Goal: Task Accomplishment & Management: Manage account settings

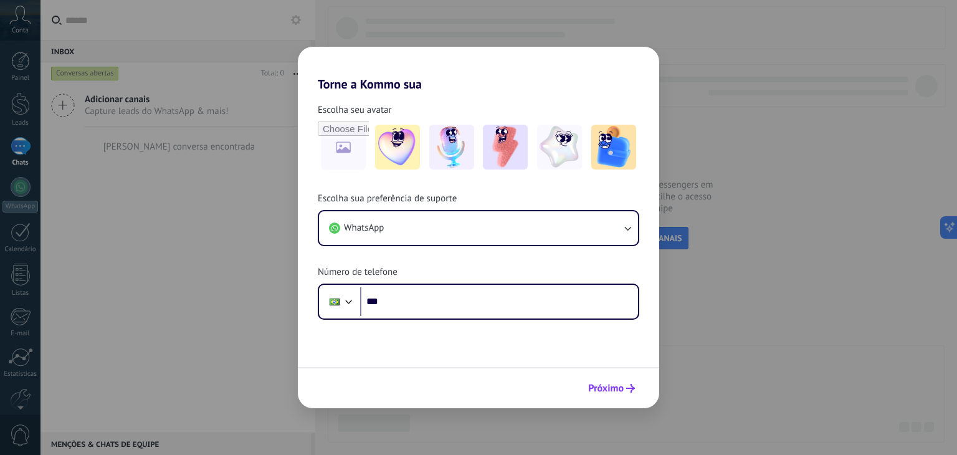
click at [614, 392] on span "Próximo" at bounding box center [606, 388] width 36 height 9
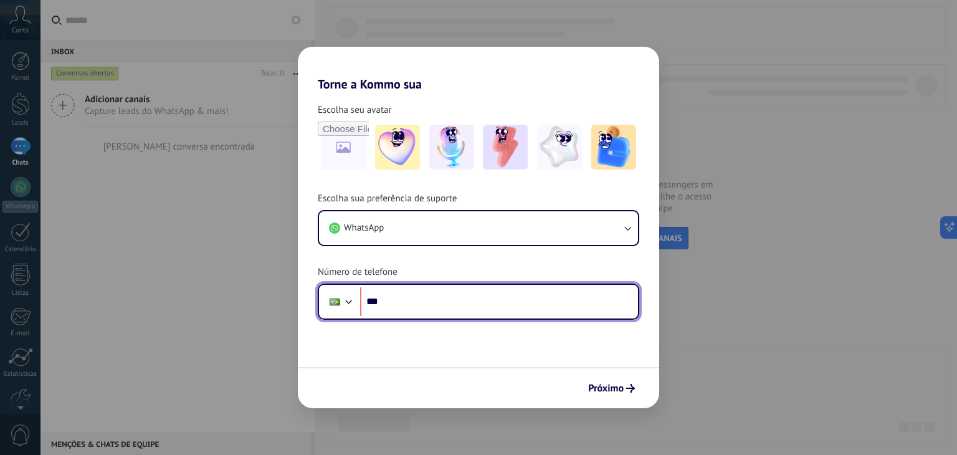
click at [569, 305] on input "***" at bounding box center [499, 301] width 278 height 29
click at [567, 305] on input "***" at bounding box center [499, 301] width 278 height 29
type input "**********"
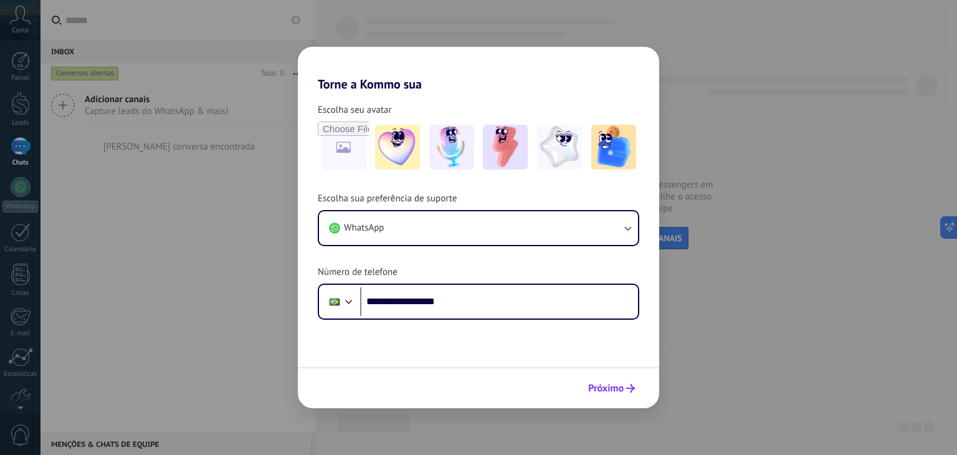
click at [607, 384] on span "Próximo" at bounding box center [606, 388] width 36 height 9
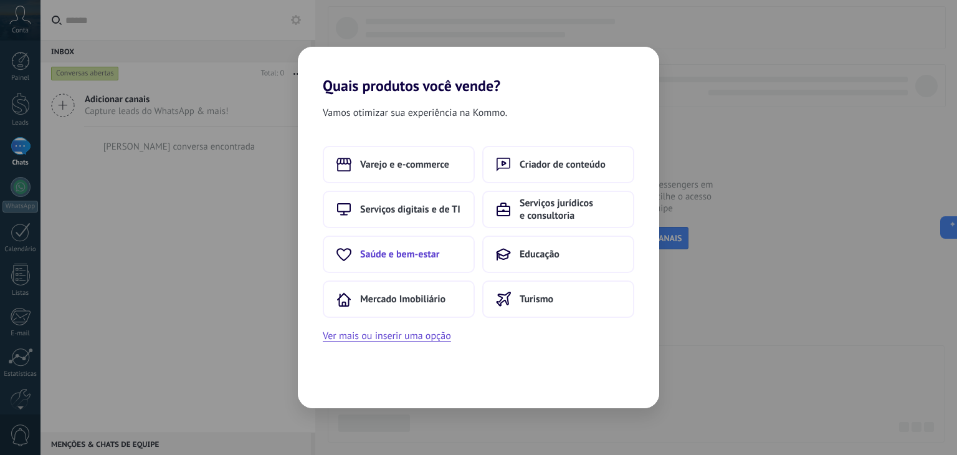
click at [426, 260] on button "Saúde e bem-estar" at bounding box center [399, 253] width 152 height 37
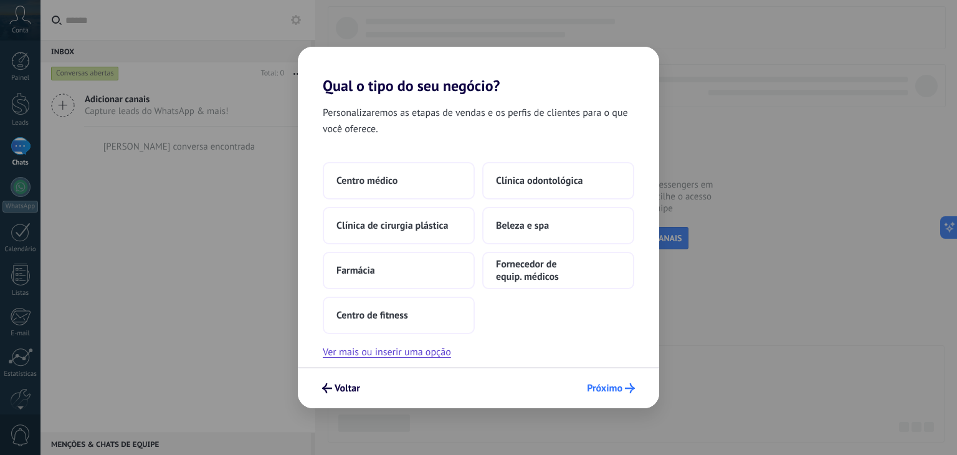
click at [612, 392] on span "Próximo" at bounding box center [605, 388] width 36 height 9
click at [440, 180] on button "Centro médico" at bounding box center [399, 180] width 152 height 37
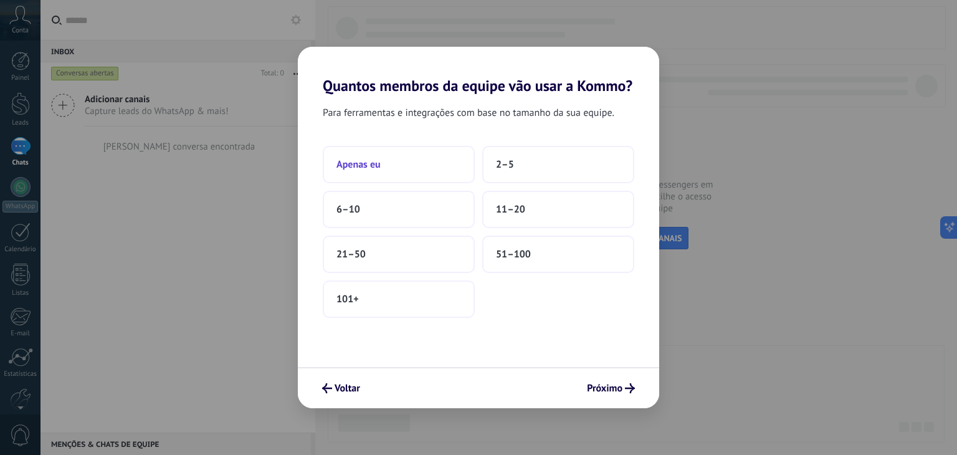
click at [419, 173] on button "Apenas eu" at bounding box center [399, 164] width 152 height 37
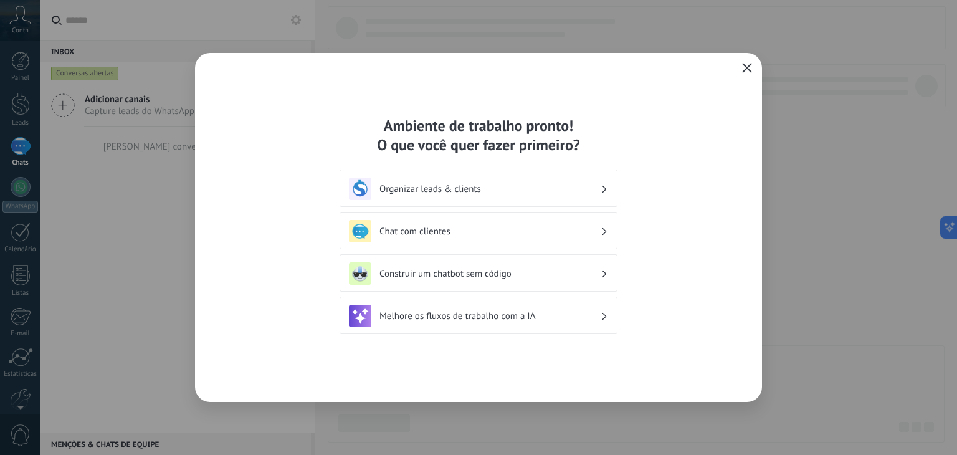
click at [538, 196] on div "Organizar leads & clients" at bounding box center [478, 189] width 259 height 22
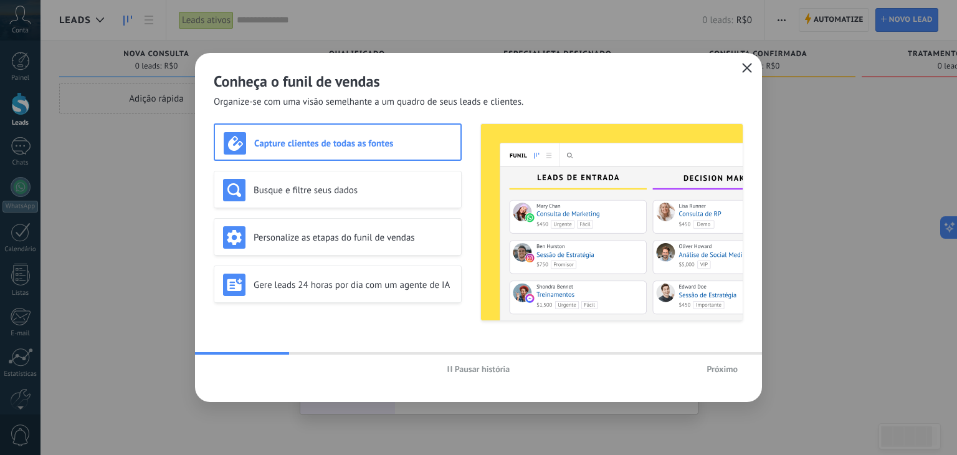
click at [735, 369] on span "Próximo" at bounding box center [721, 368] width 31 height 9
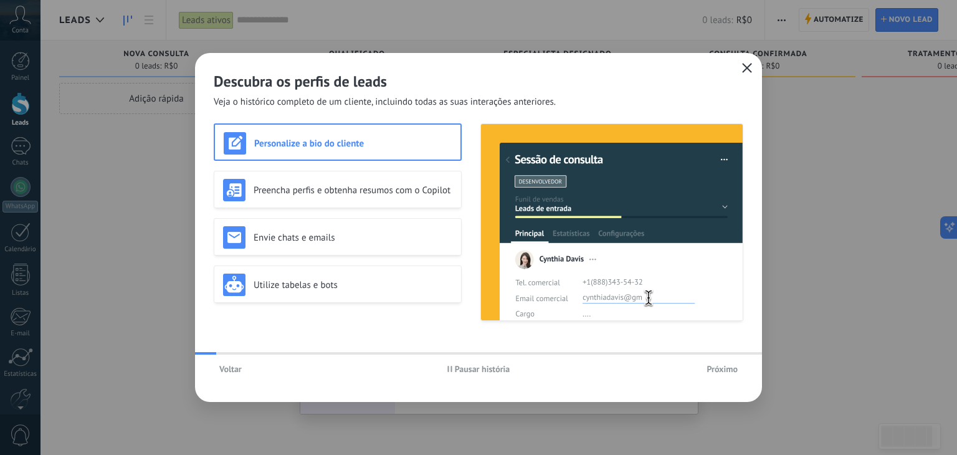
click at [736, 370] on span "Próximo" at bounding box center [721, 368] width 31 height 9
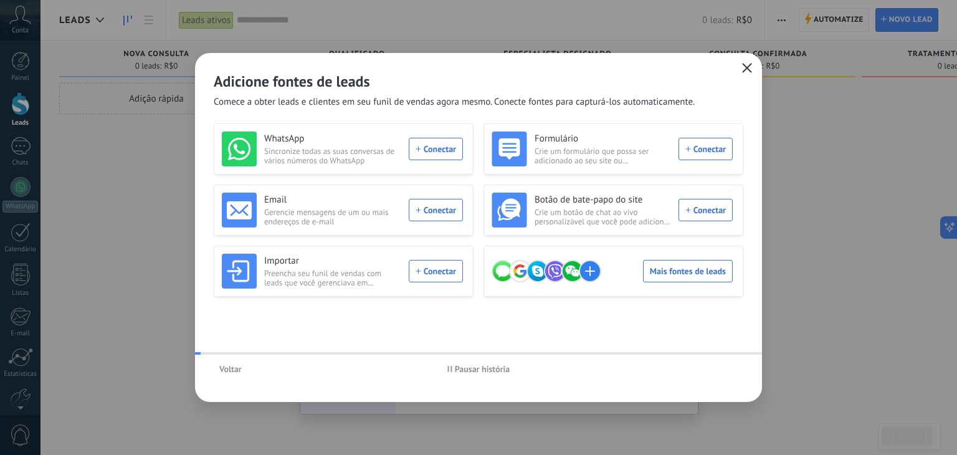
click at [736, 370] on div "Voltar Pausar história" at bounding box center [478, 368] width 567 height 29
click at [742, 68] on icon "button" at bounding box center [747, 68] width 10 height 10
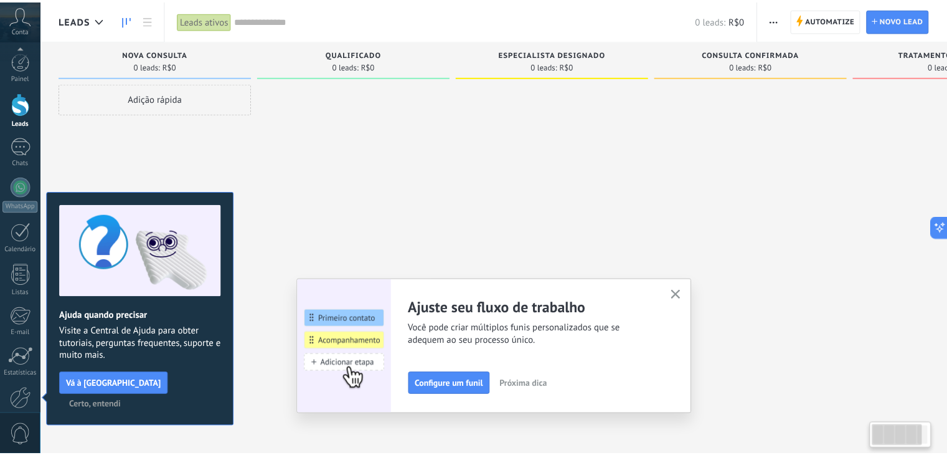
scroll to position [63, 0]
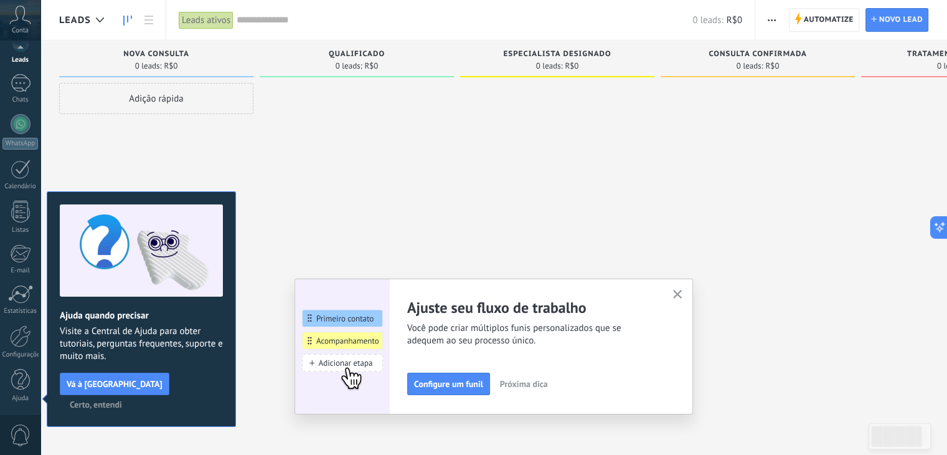
click at [683, 294] on icon "button" at bounding box center [677, 294] width 9 height 9
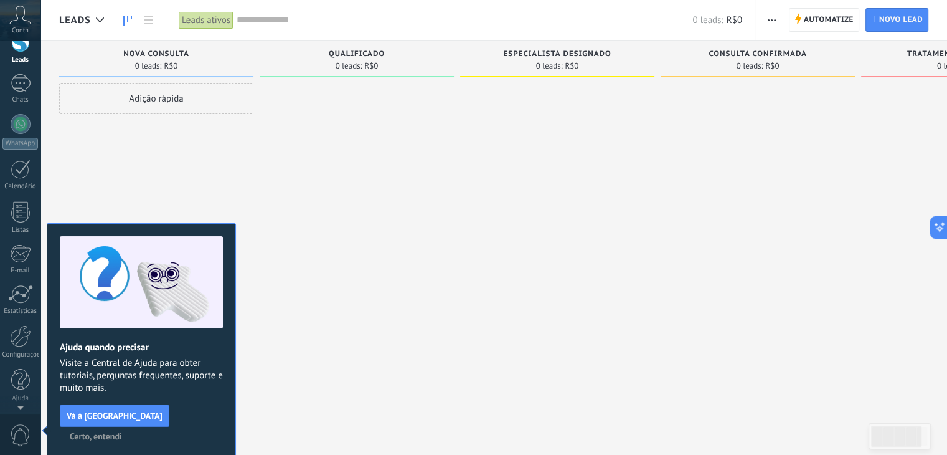
scroll to position [0, 0]
click at [122, 432] on span "Certo, entendi" at bounding box center [96, 436] width 52 height 9
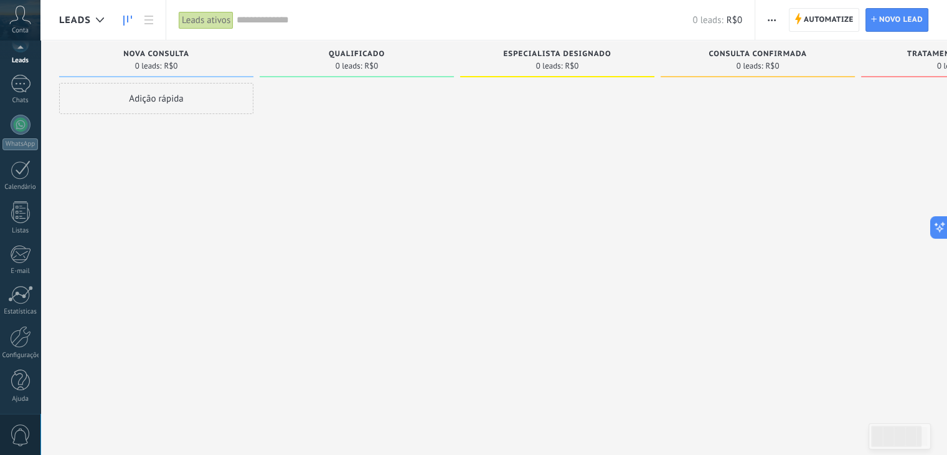
click at [16, 412] on div "Painel Leads Chats WhatsApp Clientes" at bounding box center [20, 202] width 40 height 426
click at [18, 19] on icon at bounding box center [20, 15] width 22 height 19
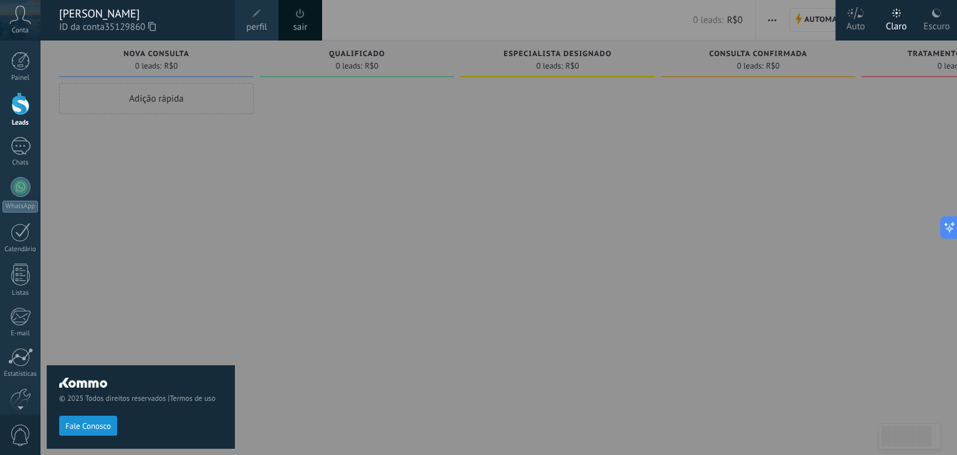
click at [254, 17] on span at bounding box center [256, 13] width 9 height 9
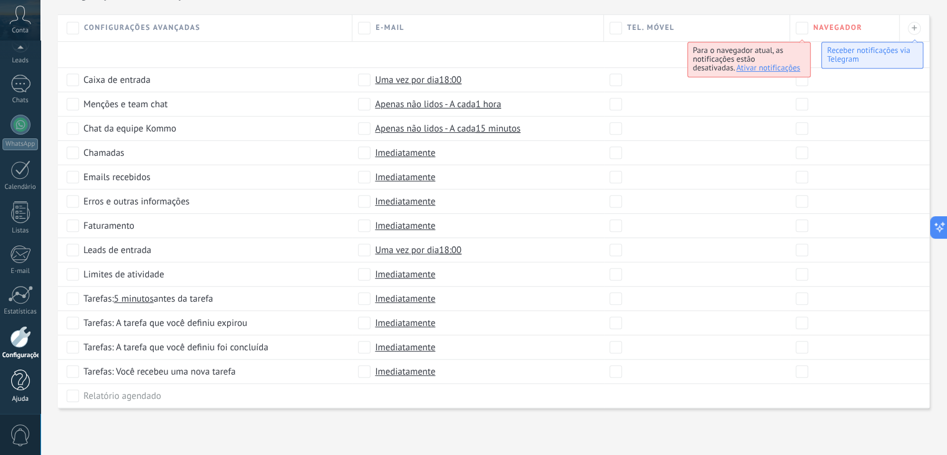
scroll to position [63, 0]
click at [16, 338] on div at bounding box center [20, 336] width 21 height 22
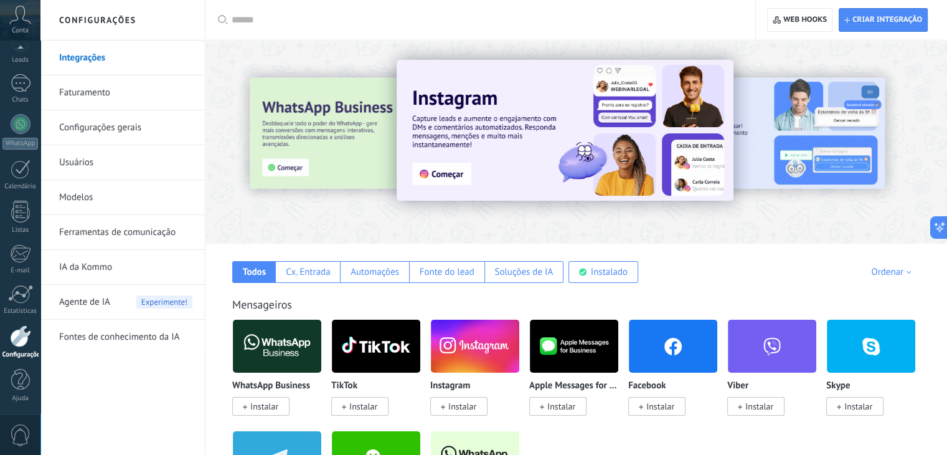
click at [112, 130] on link "Configurações gerais" at bounding box center [125, 127] width 133 height 35
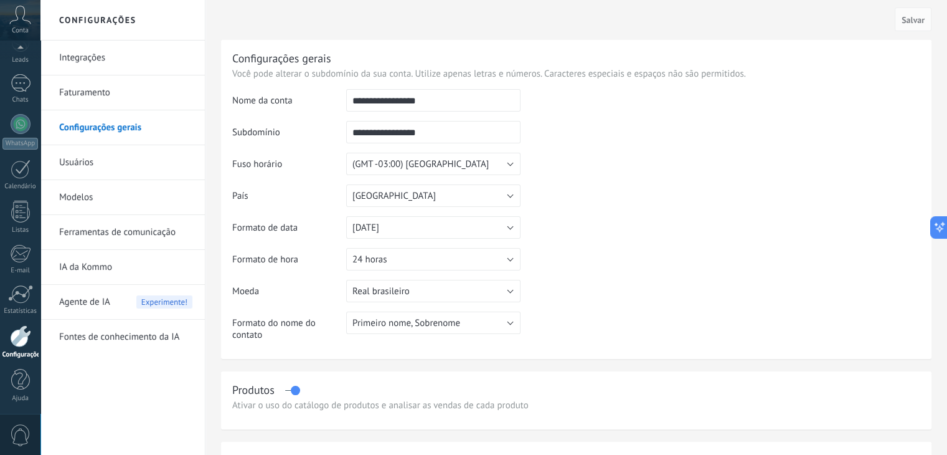
click at [87, 163] on link "Usuários" at bounding box center [125, 162] width 133 height 35
